Goal: Information Seeking & Learning: Learn about a topic

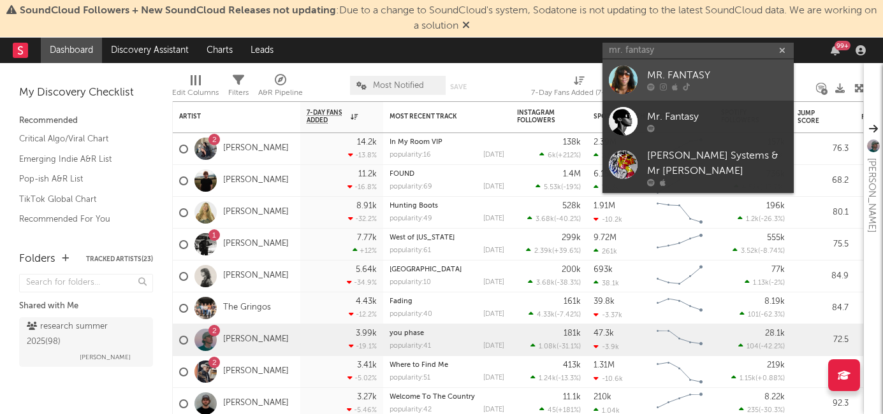
type input "mr. fantasy"
click at [668, 82] on div "MR. FANTASY" at bounding box center [717, 75] width 140 height 15
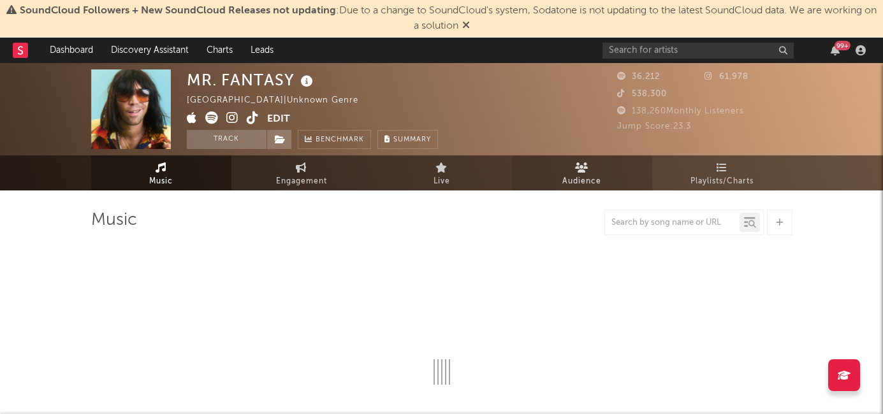
select select "1w"
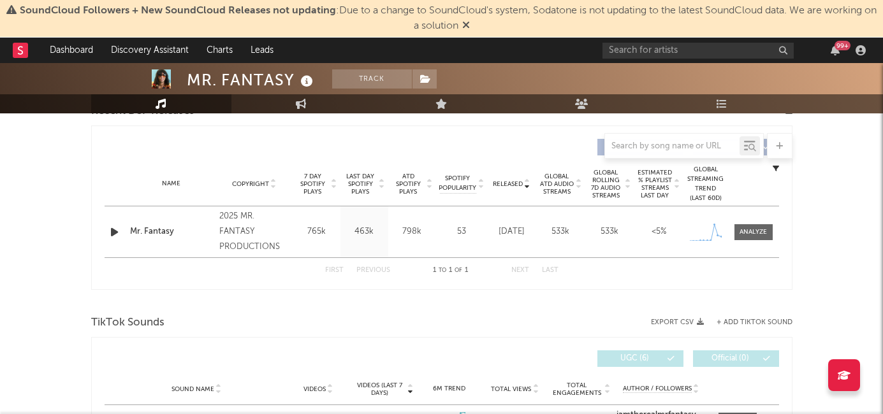
scroll to position [476, 0]
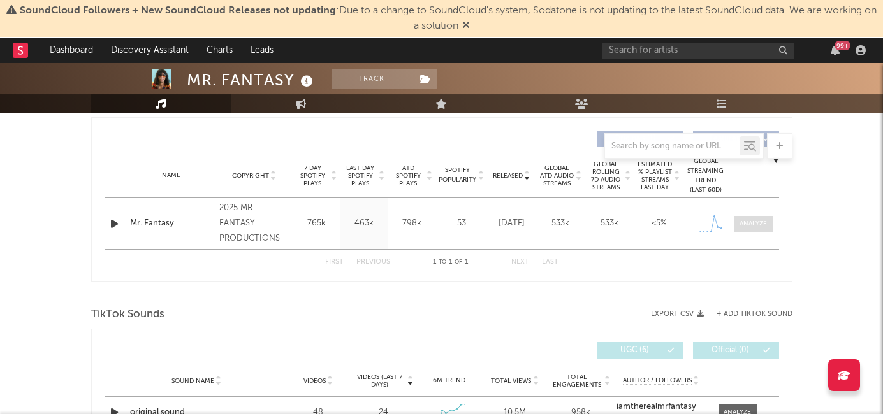
click at [747, 220] on div at bounding box center [753, 224] width 27 height 10
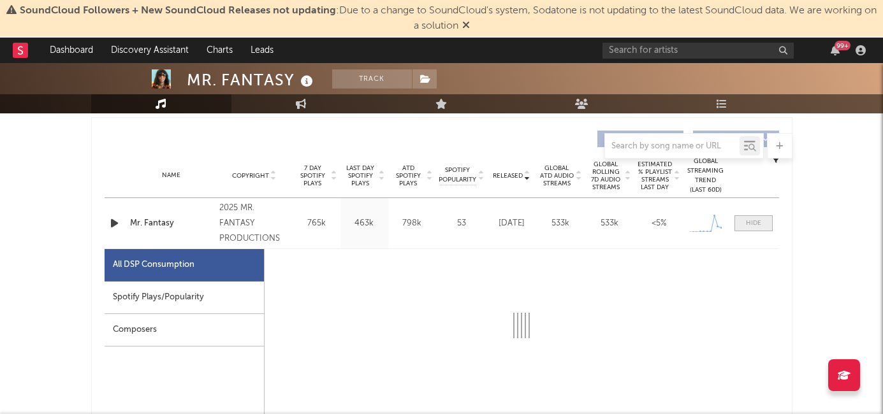
select select "1w"
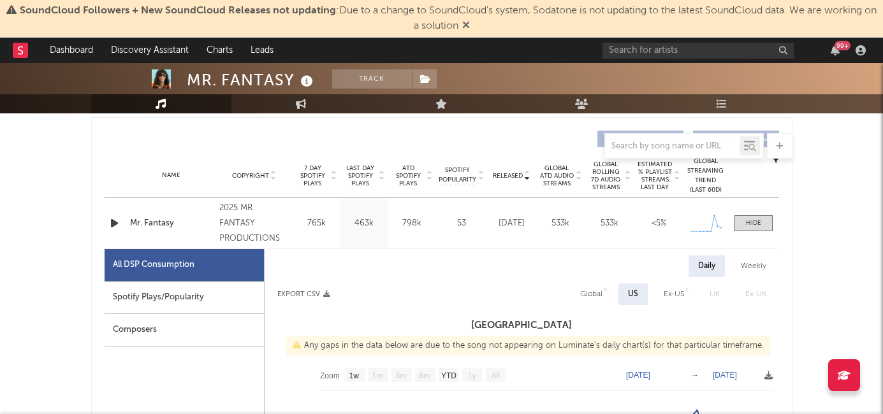
click at [223, 295] on div "Spotify Plays/Popularity" at bounding box center [184, 298] width 159 height 33
select select "1w"
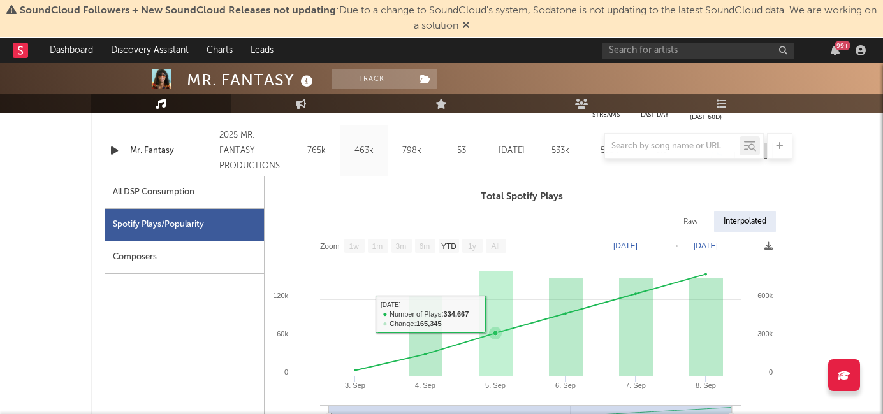
scroll to position [501, 0]
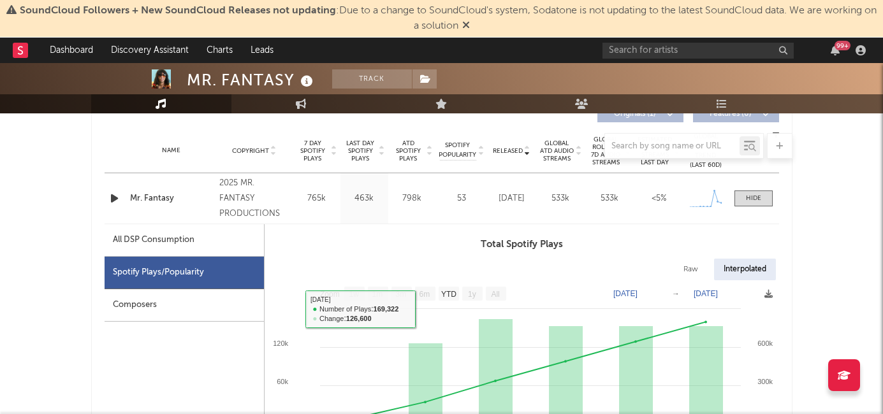
click at [188, 237] on div "All DSP Consumption" at bounding box center [154, 240] width 82 height 15
select select "1w"
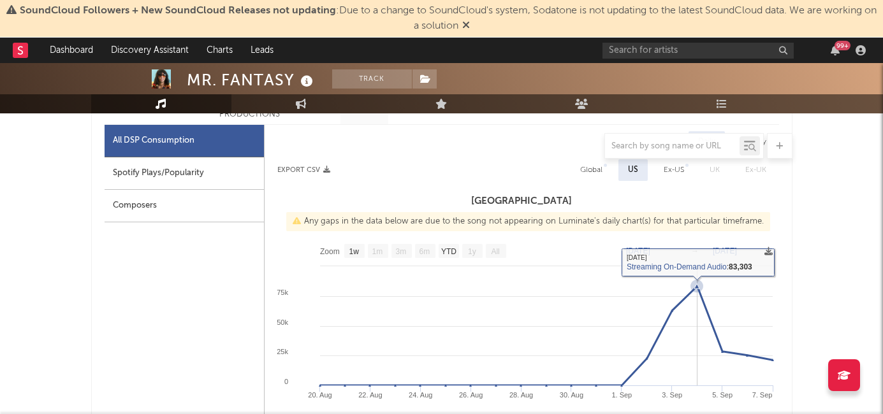
scroll to position [535, 0]
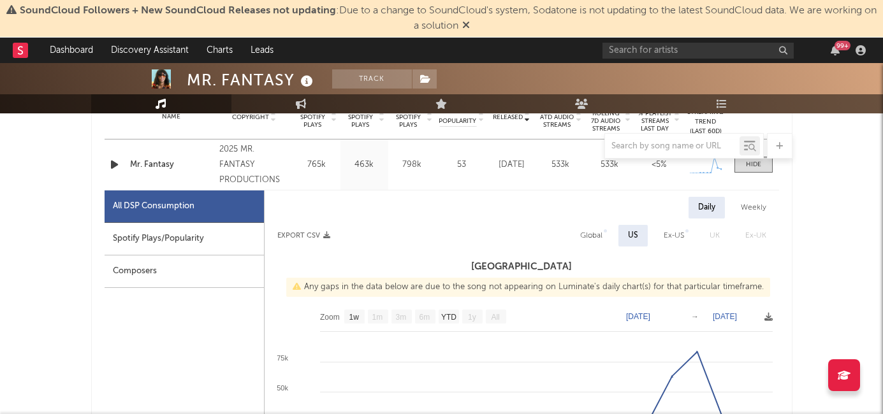
click at [773, 205] on div "Weekly" at bounding box center [753, 208] width 45 height 22
select select "1w"
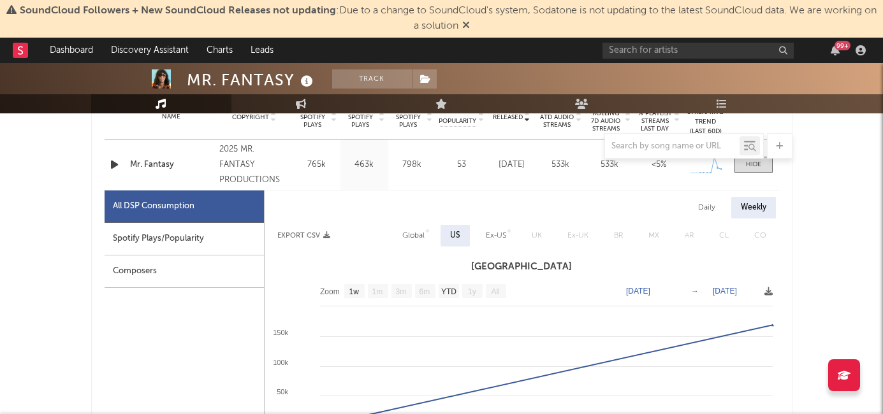
click at [421, 235] on div "Global" at bounding box center [413, 235] width 22 height 15
select select "1w"
